Goal: Check status: Check status

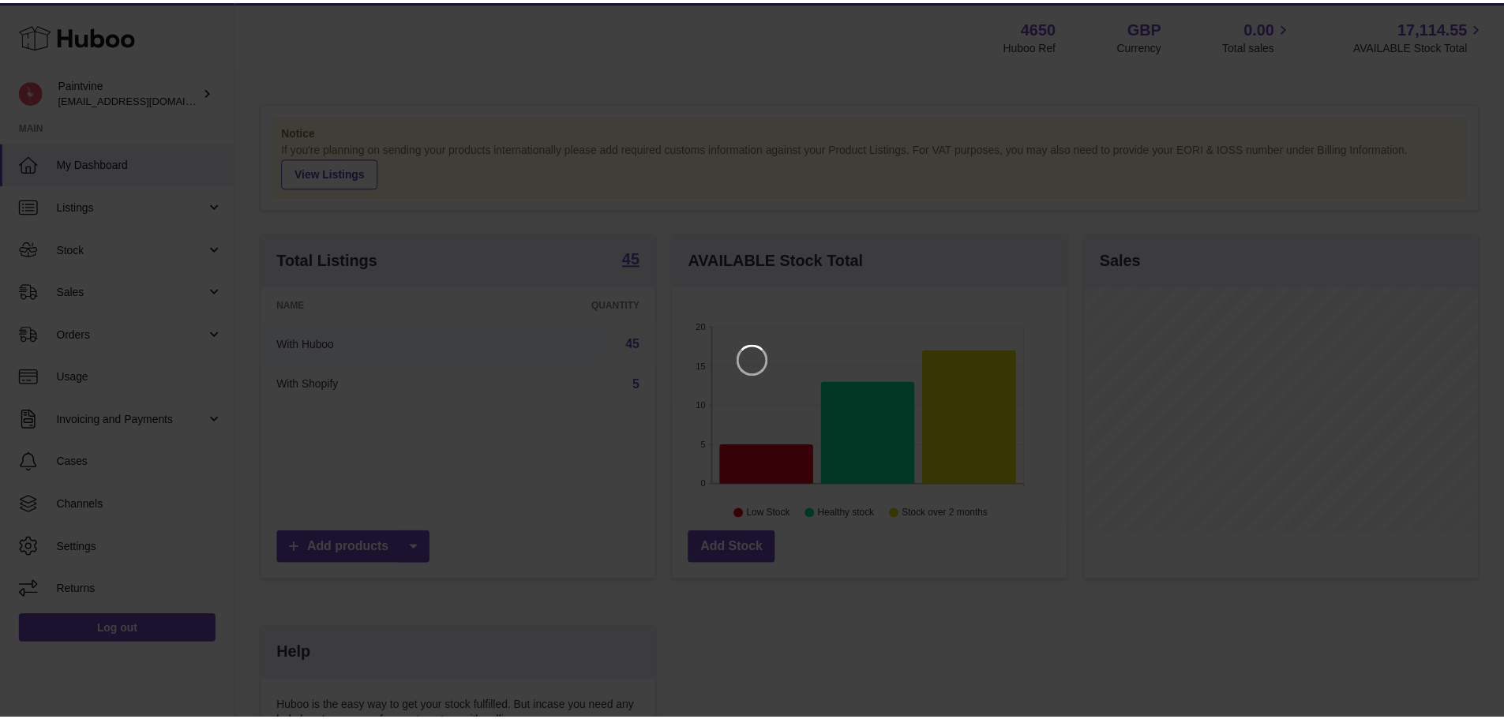
scroll to position [246, 398]
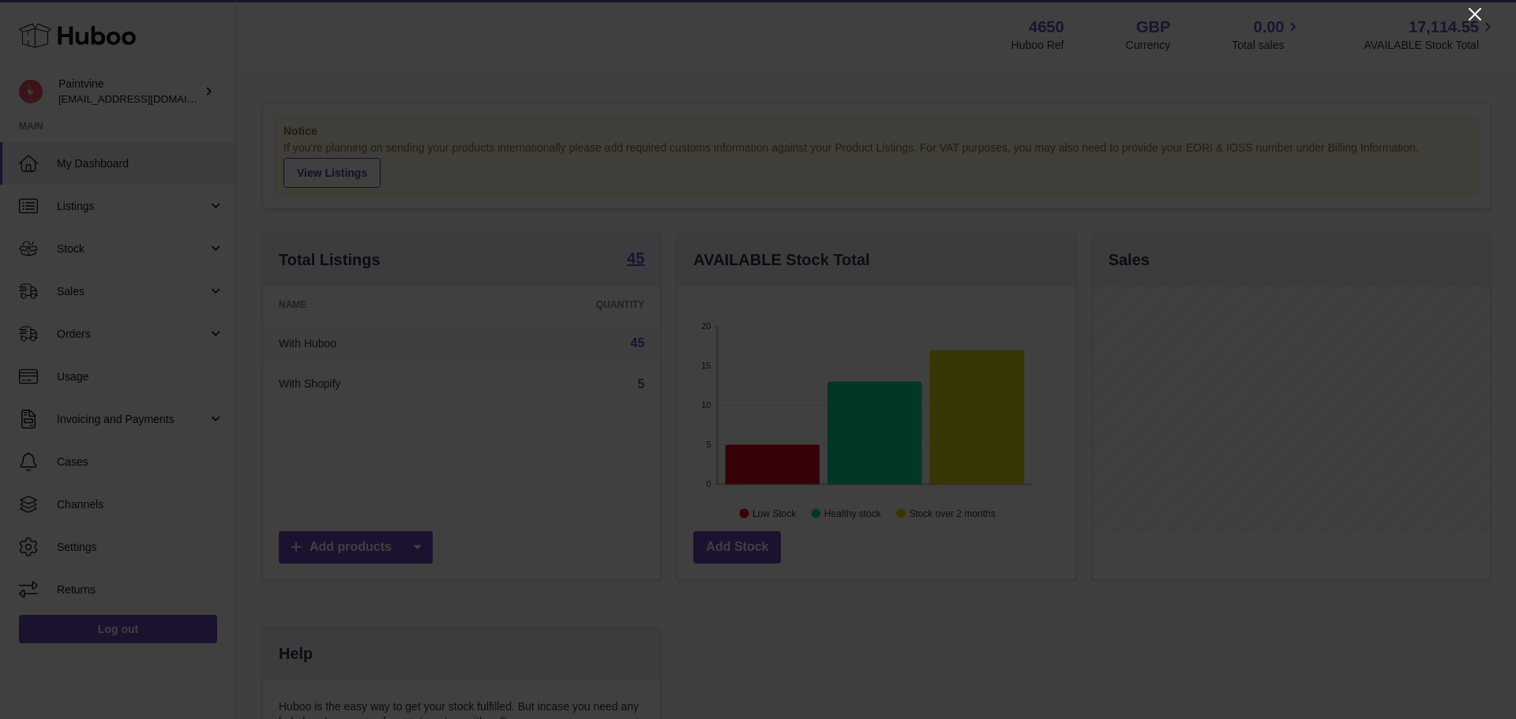
click at [1473, 23] on icon "Close" at bounding box center [1474, 14] width 19 height 19
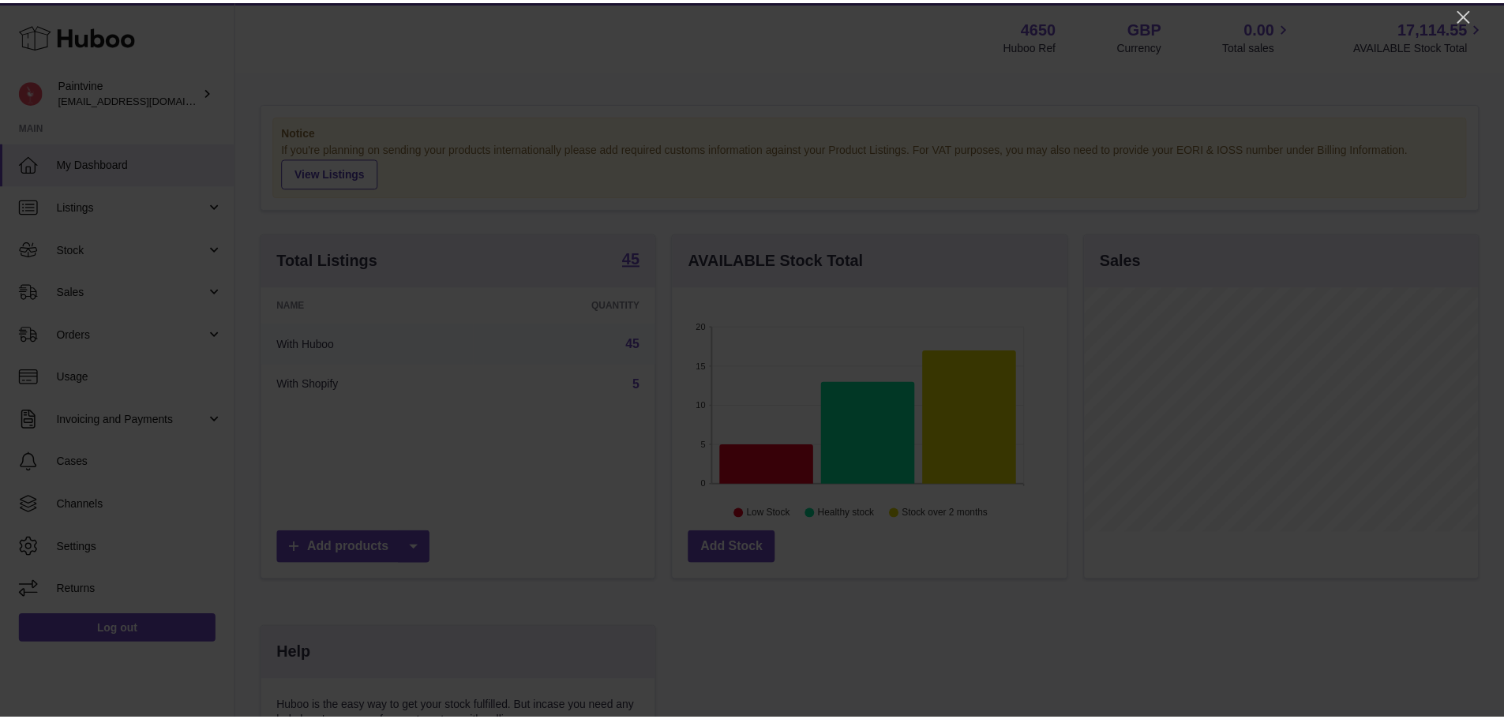
scroll to position [789087, 788940]
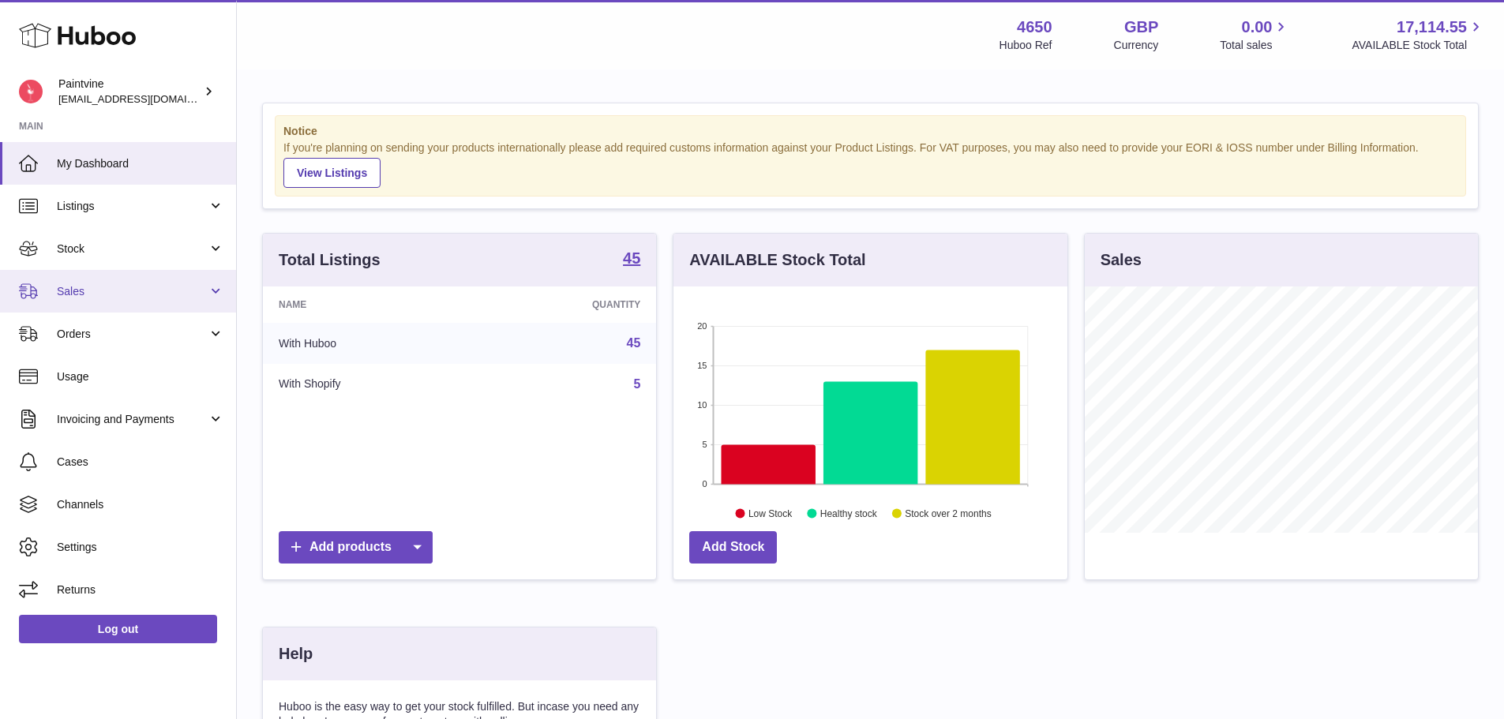
click at [122, 293] on span "Sales" at bounding box center [132, 291] width 151 height 15
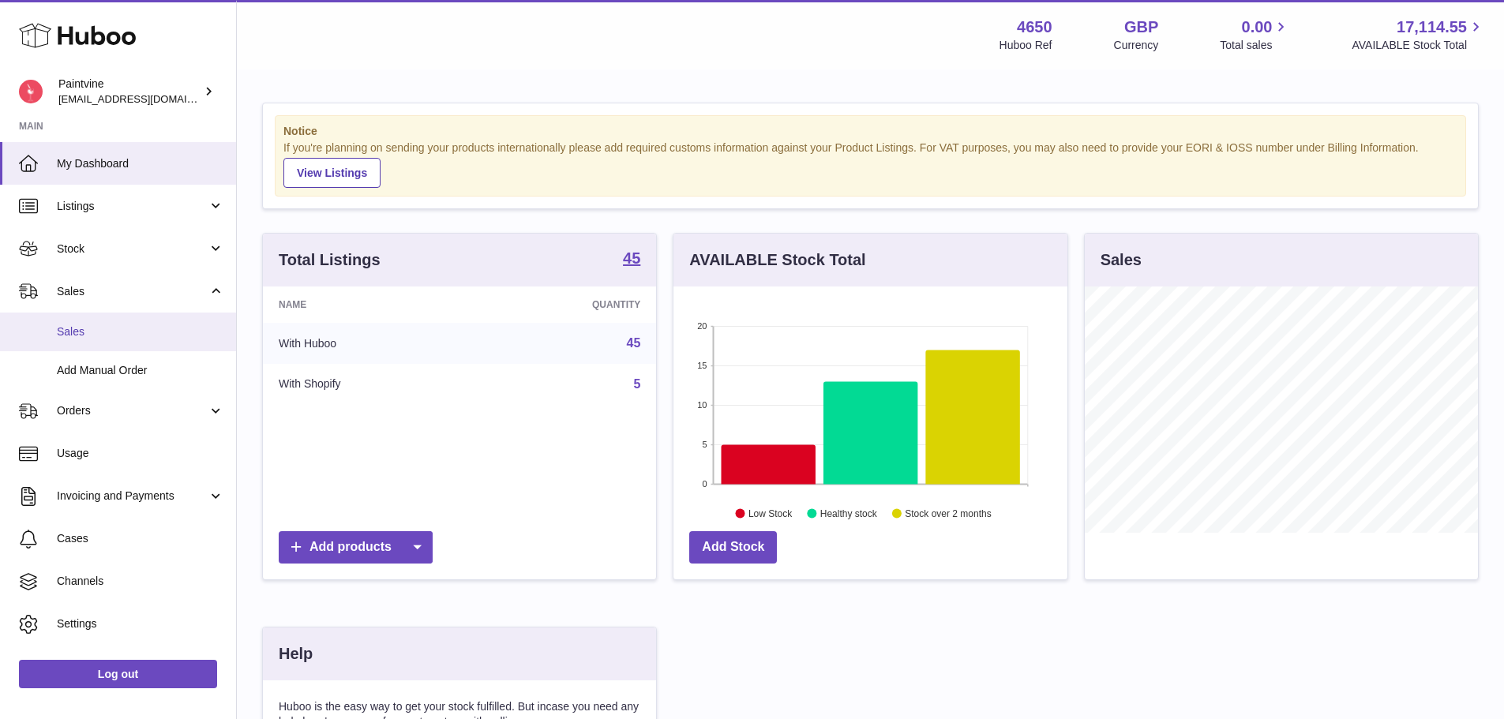
click at [139, 339] on link "Sales" at bounding box center [118, 332] width 236 height 39
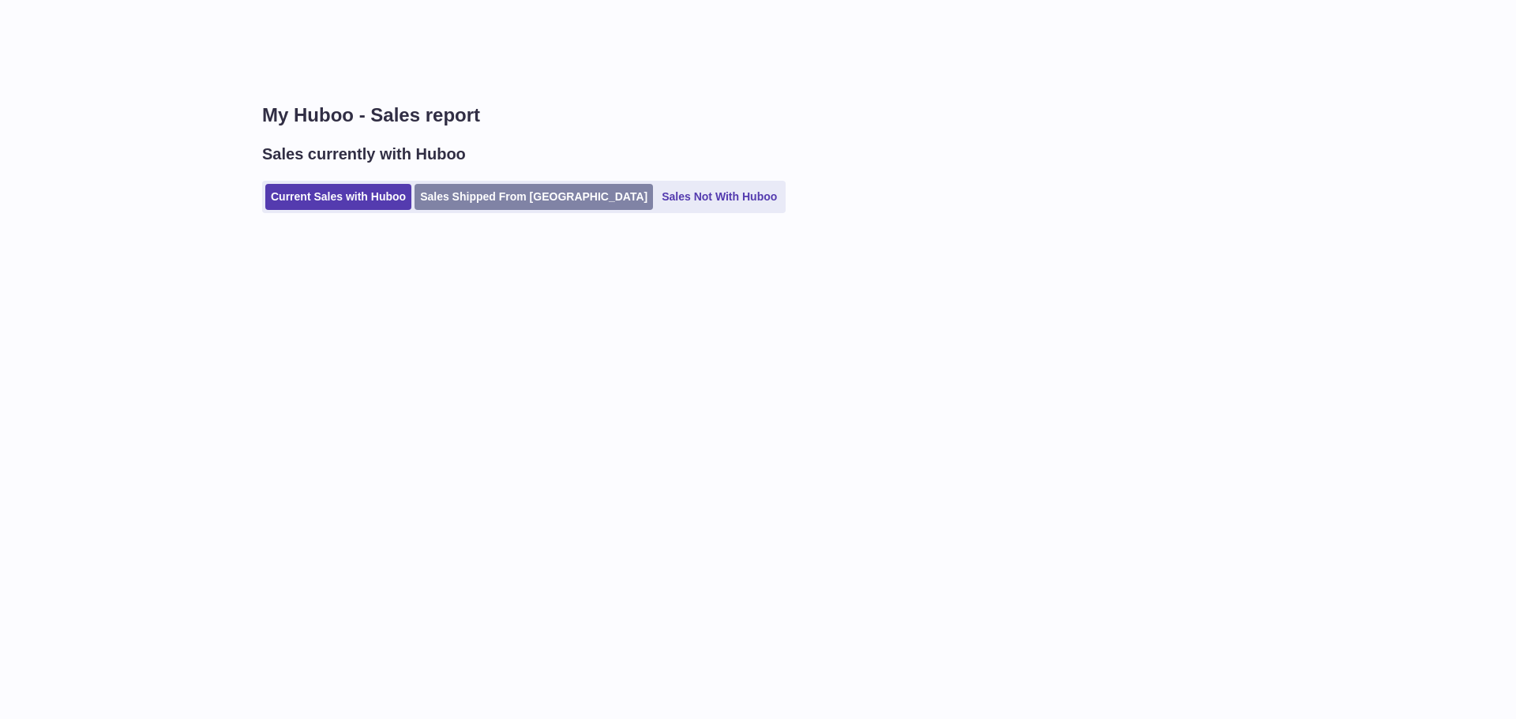
click at [492, 200] on link "Sales Shipped From Huboo" at bounding box center [533, 197] width 238 height 26
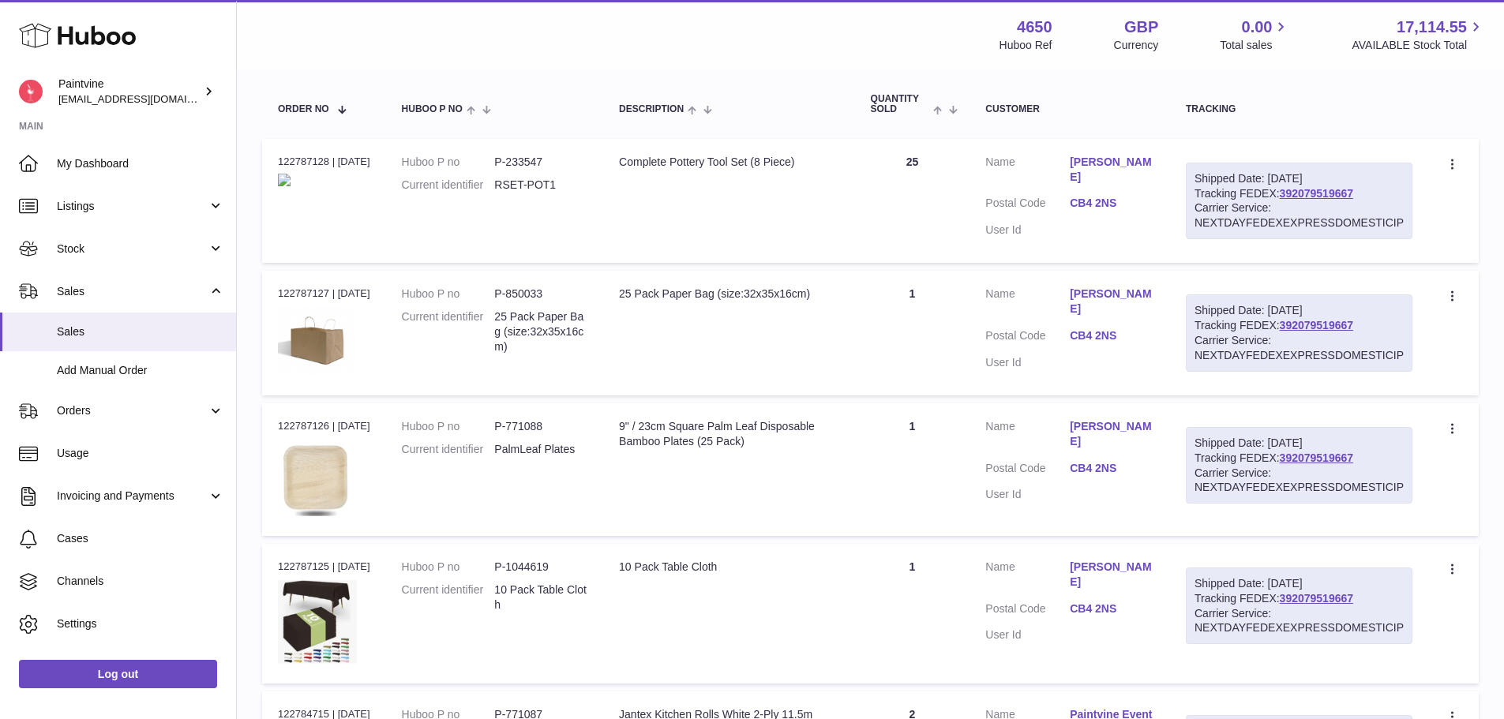
scroll to position [237, 0]
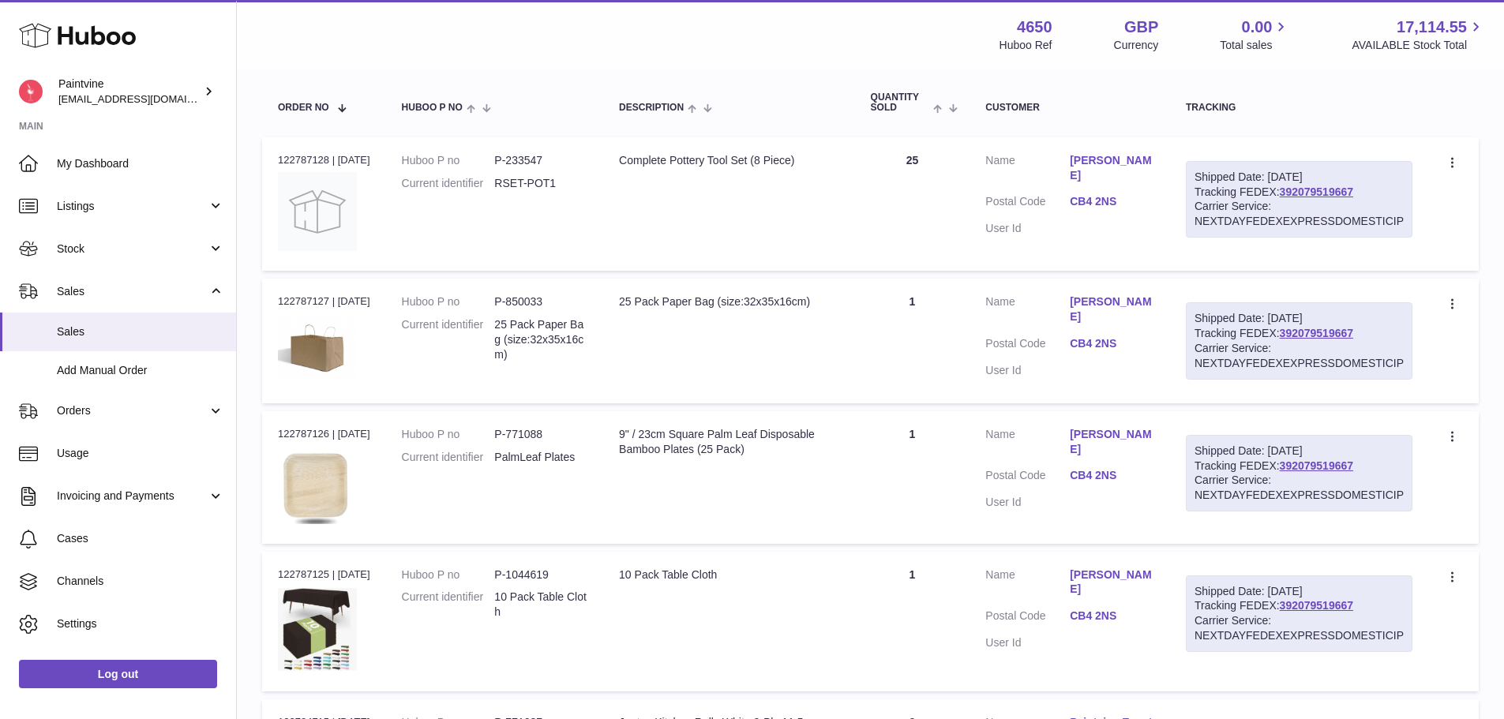
click at [1100, 200] on link "CB4 2NS" at bounding box center [1112, 201] width 84 height 15
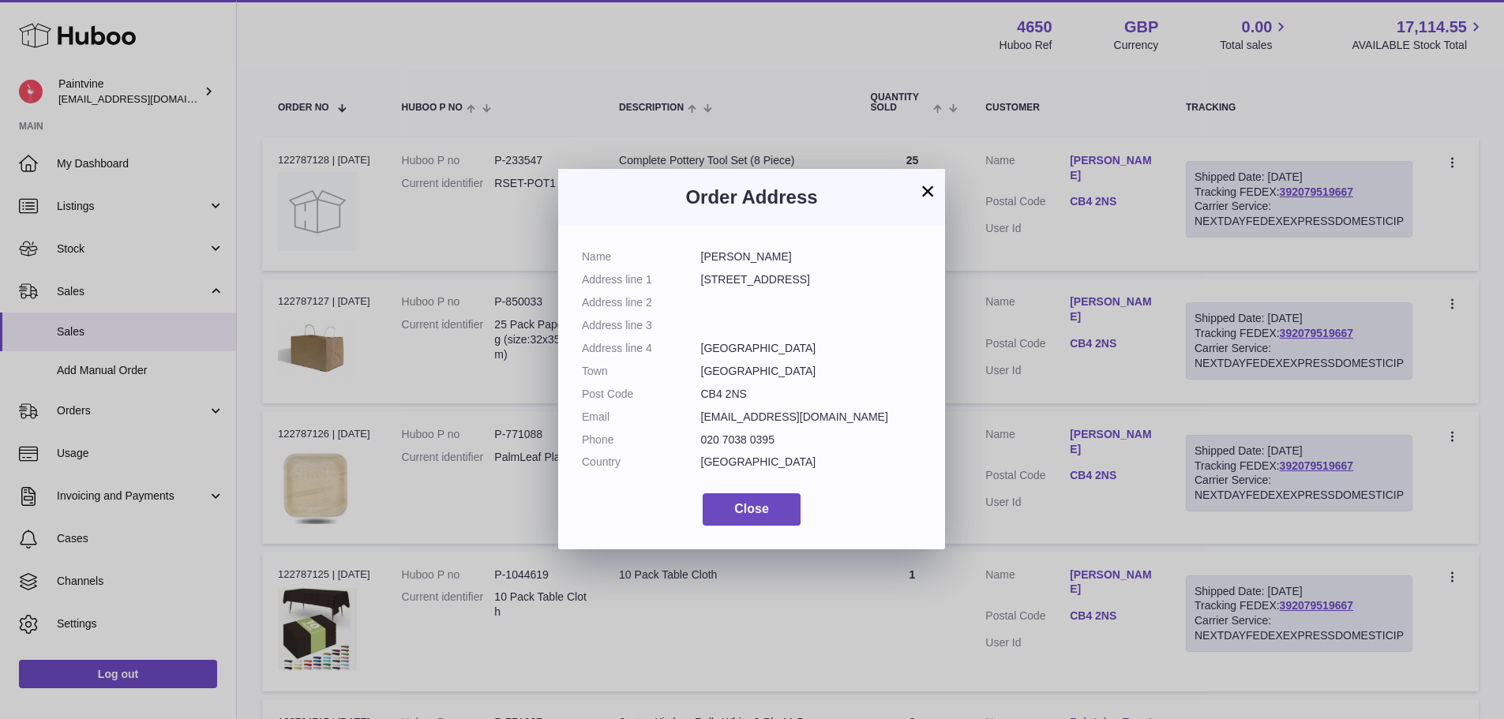
click at [1307, 190] on div "× Order Address Name [PERSON_NAME] Address line 1 184 Nuns Way Address line 2 A…" at bounding box center [752, 359] width 1504 height 719
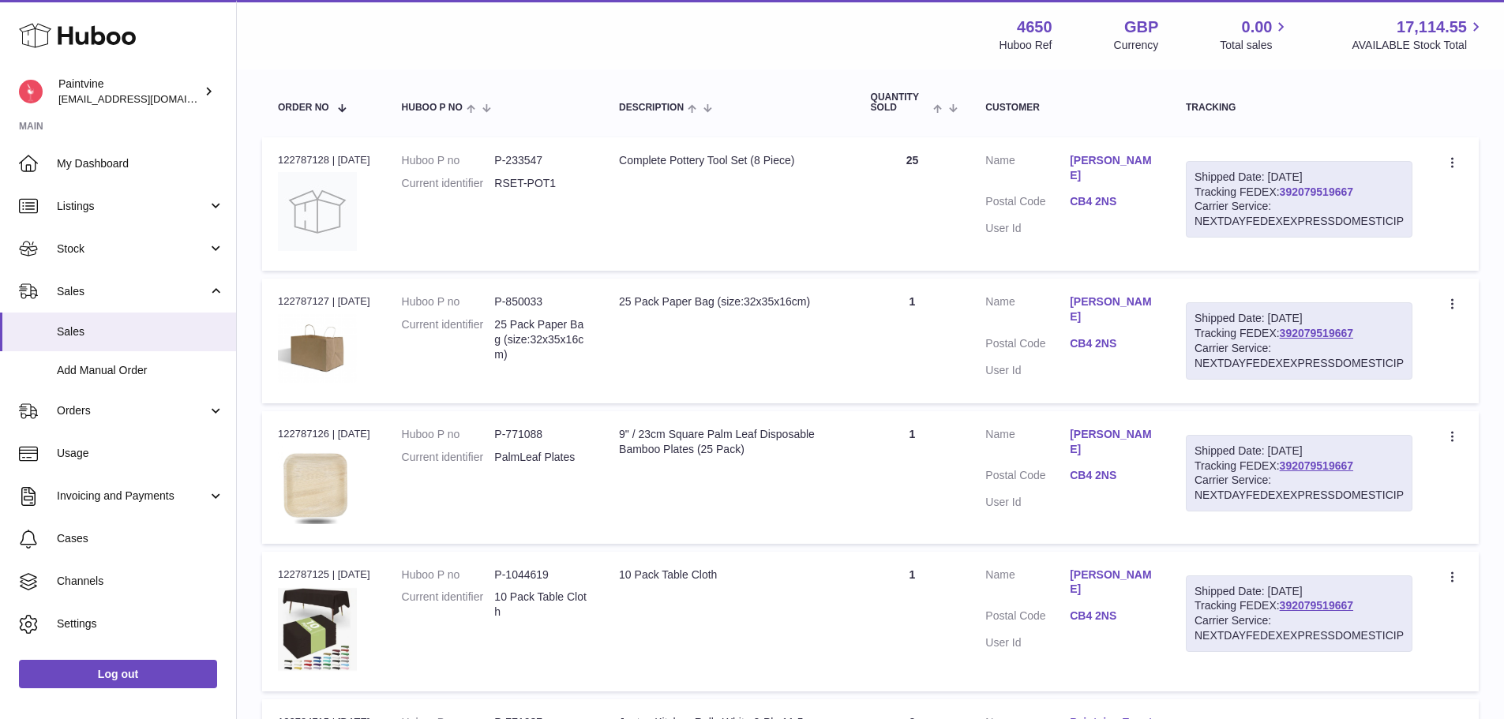
click at [1308, 197] on link "392079519667" at bounding box center [1316, 191] width 73 height 13
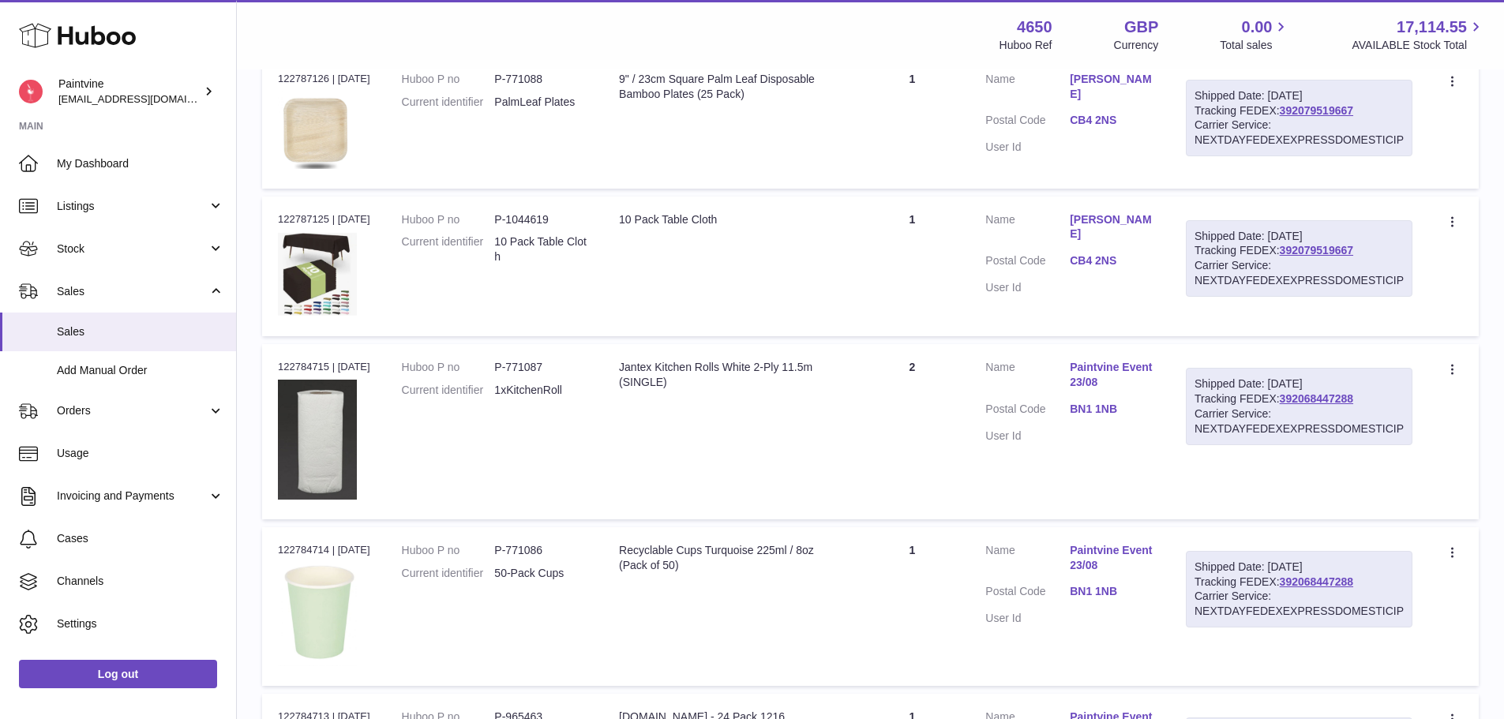
scroll to position [631, 0]
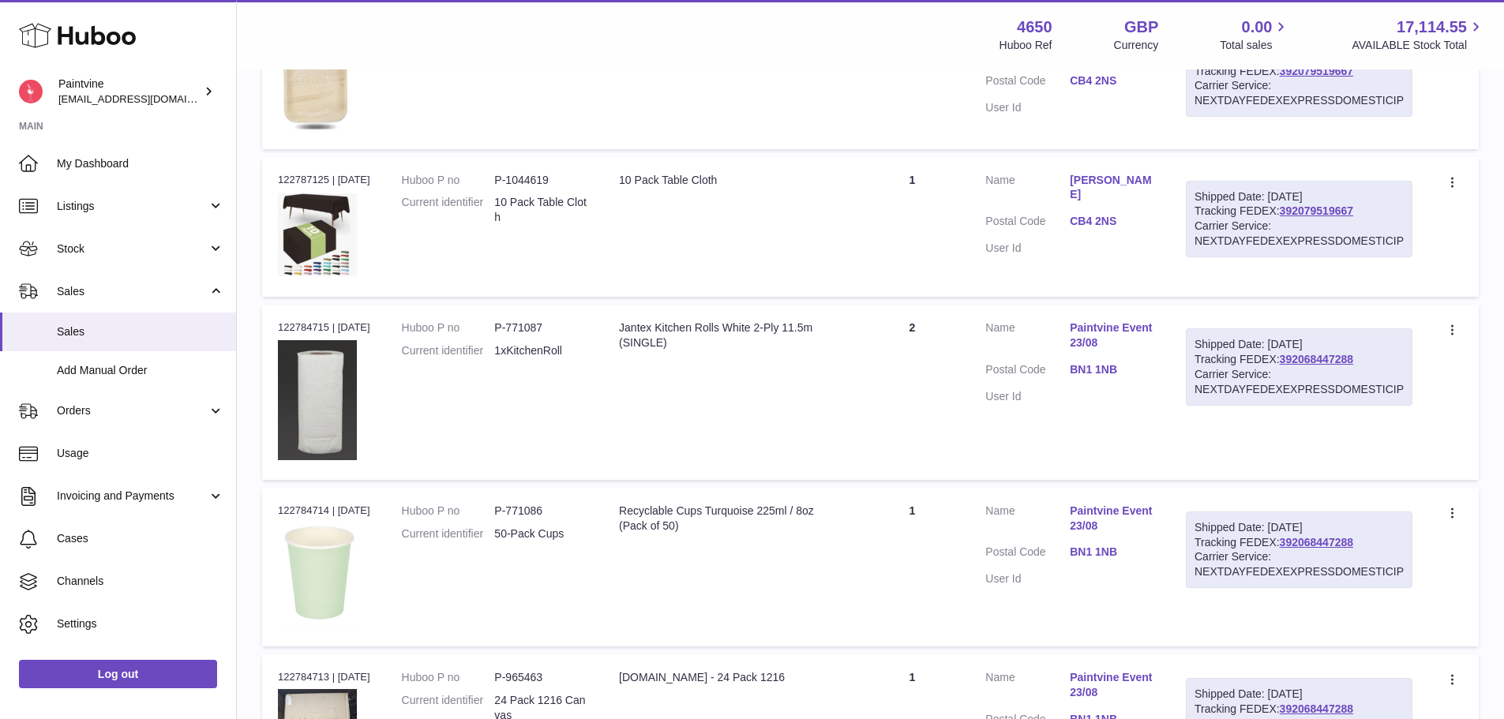
click at [1103, 371] on link "BN1 1NB" at bounding box center [1112, 369] width 84 height 15
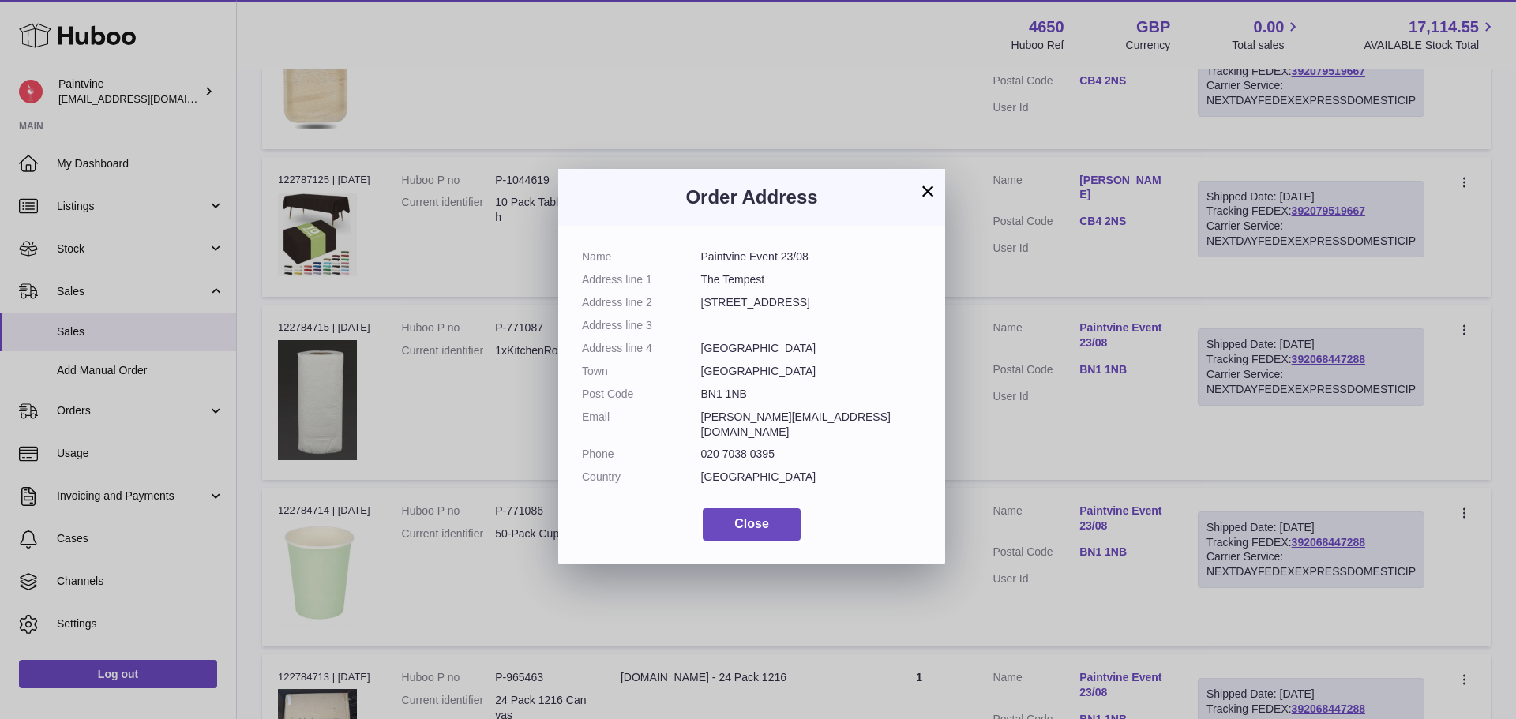
click at [933, 193] on button "×" at bounding box center [927, 191] width 19 height 19
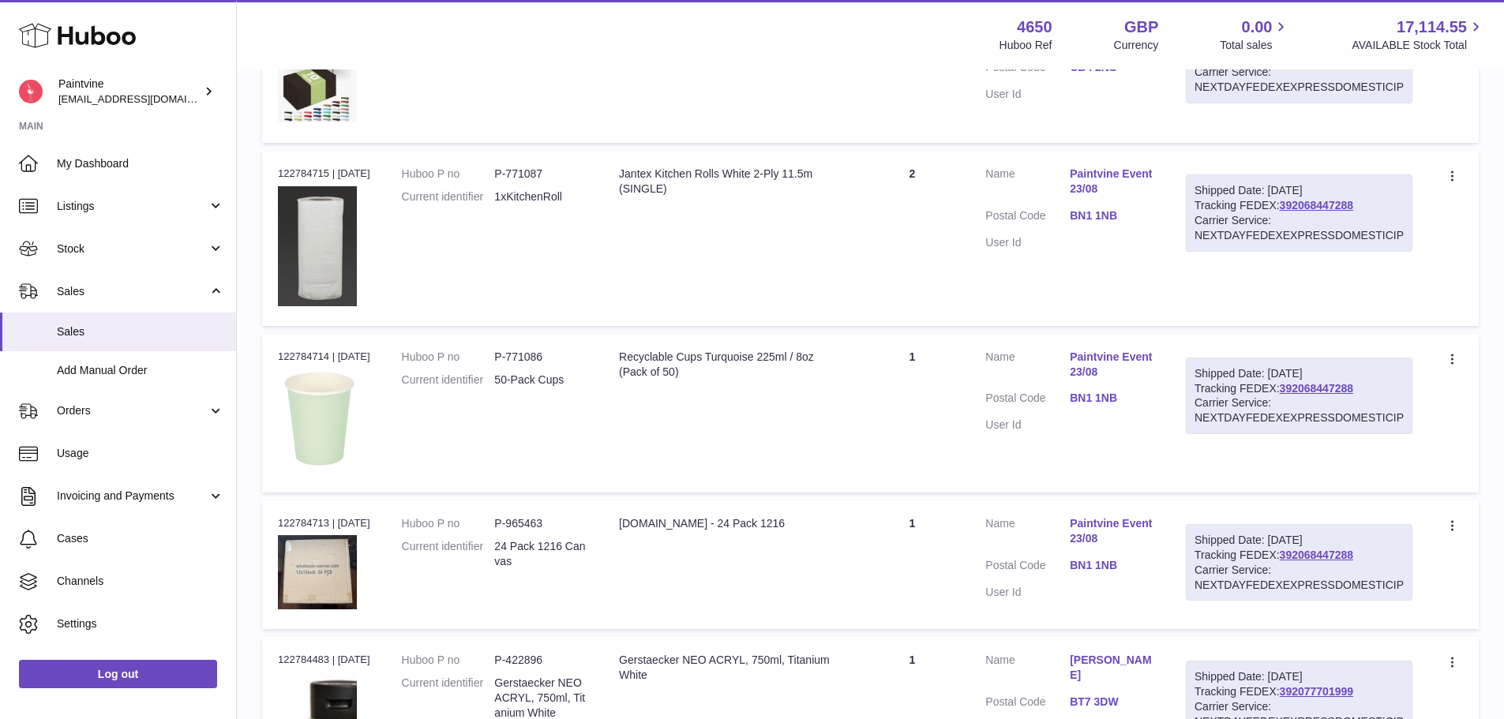
scroll to position [789, 0]
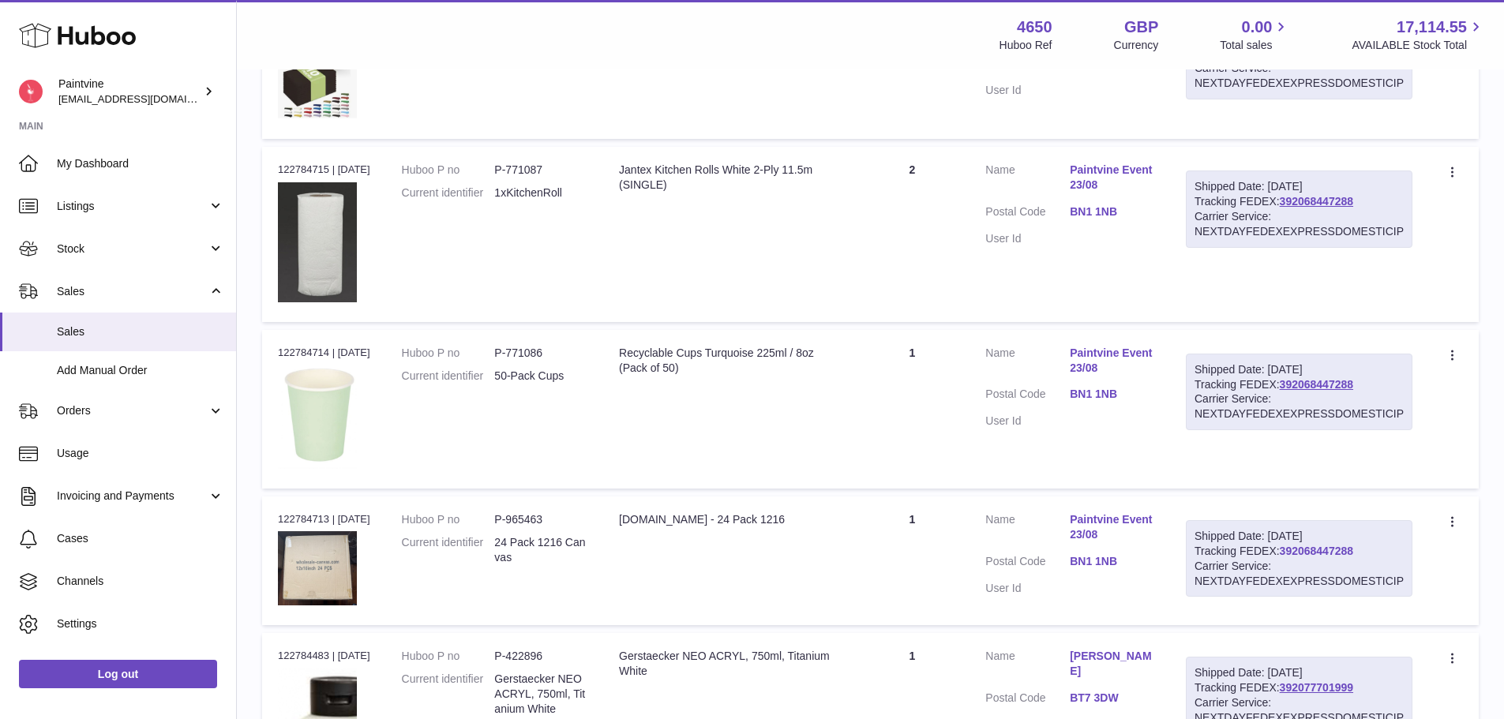
click at [1305, 553] on link "392068447288" at bounding box center [1316, 551] width 73 height 13
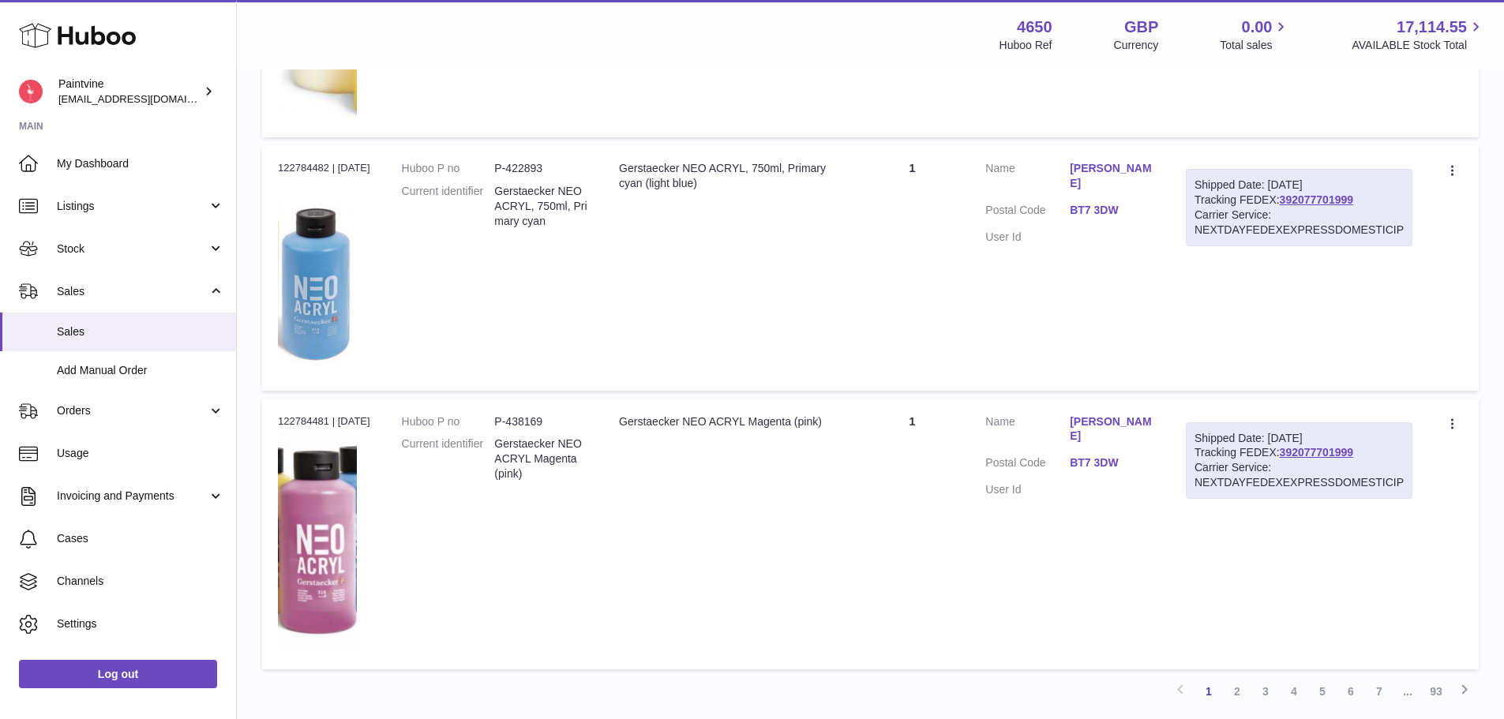
scroll to position [1339, 0]
